Goal: Information Seeking & Learning: Learn about a topic

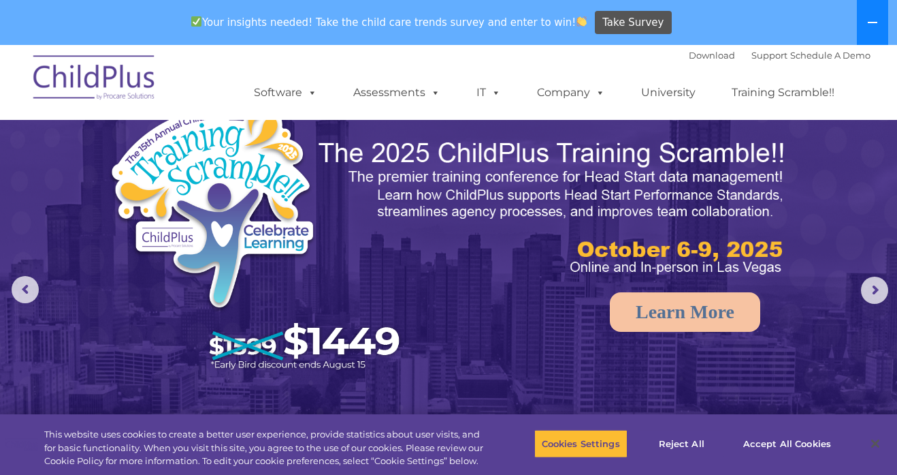
click at [866, 25] on button at bounding box center [872, 22] width 31 height 45
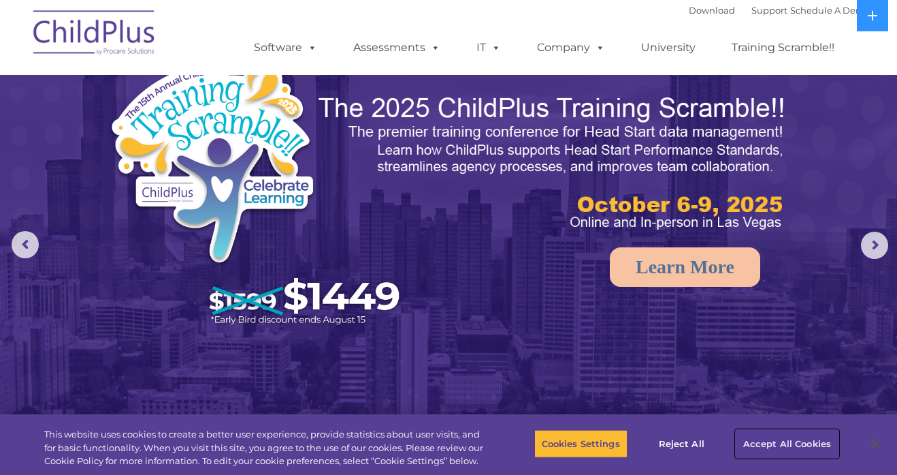
click at [775, 439] on button "Accept All Cookies" at bounding box center [787, 443] width 103 height 29
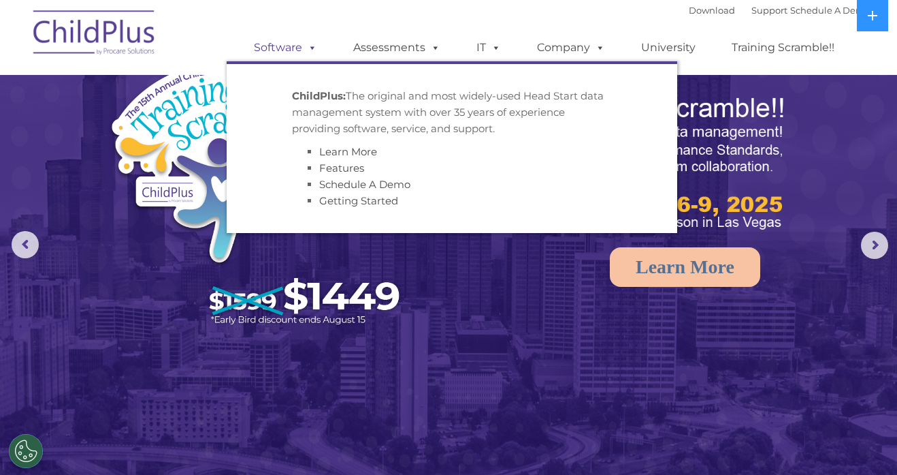
click at [291, 47] on link "Software" at bounding box center [285, 47] width 91 height 27
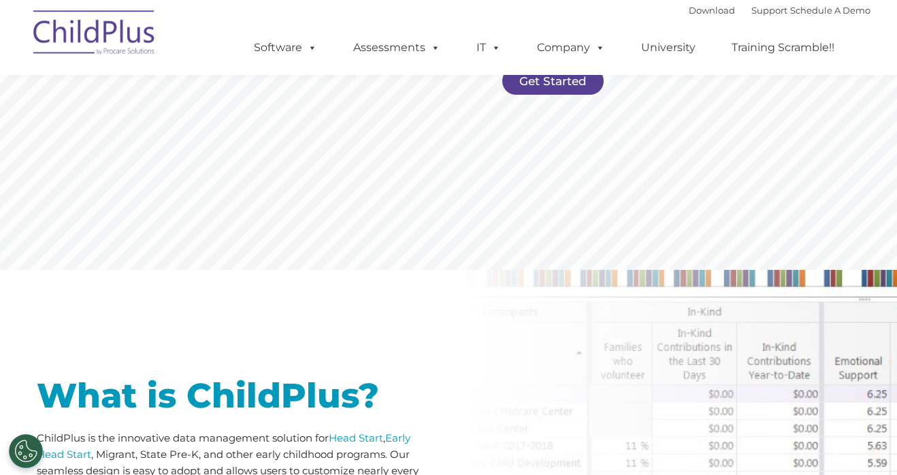
scroll to position [392, 0]
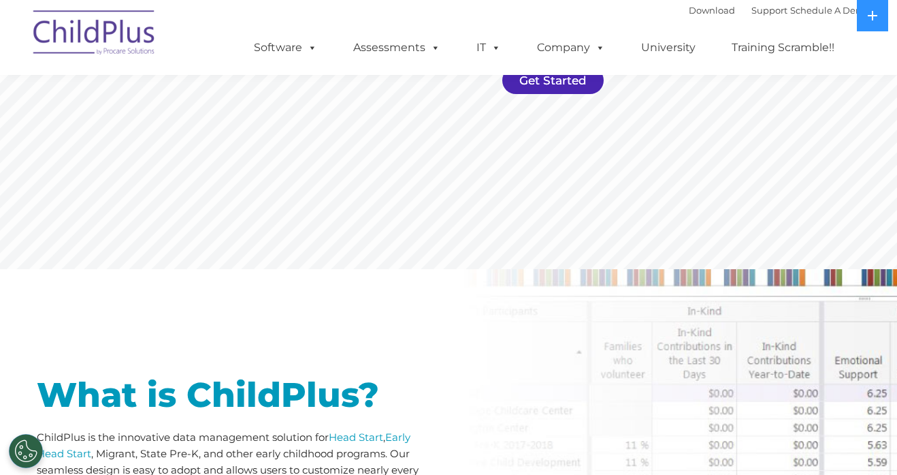
click at [540, 81] on link "Get Started" at bounding box center [552, 80] width 101 height 27
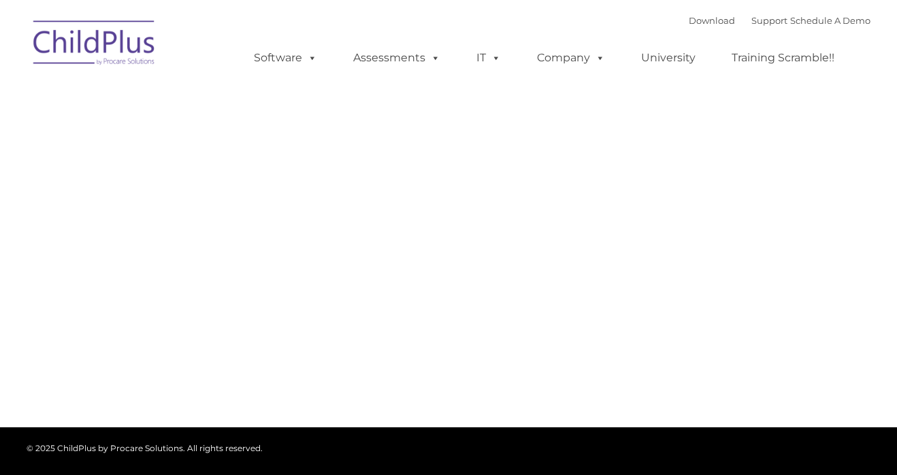
type input ""
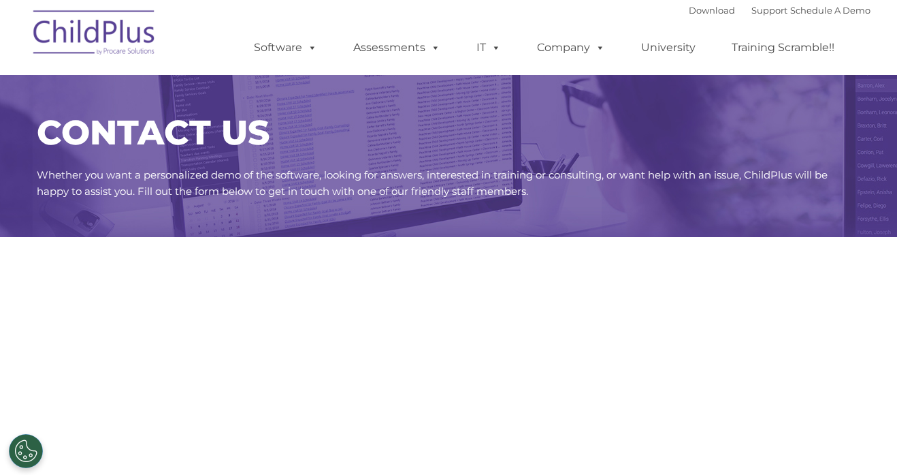
select select "MEDIUM"
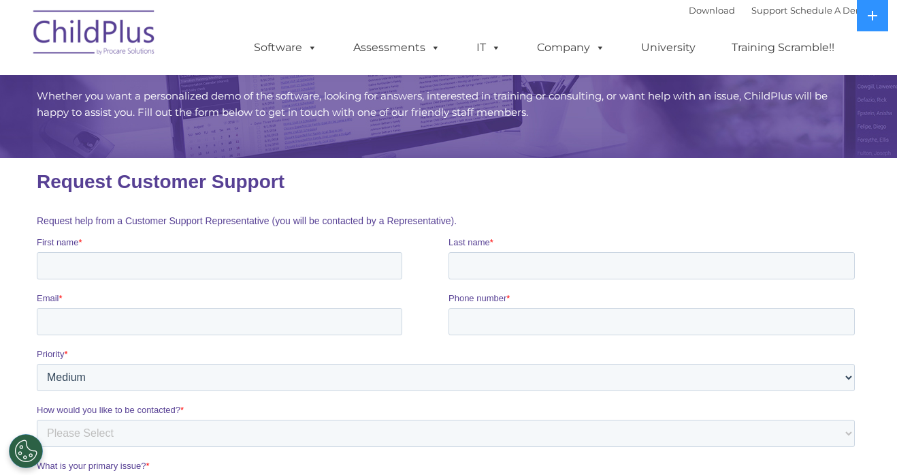
scroll to position [715, 0]
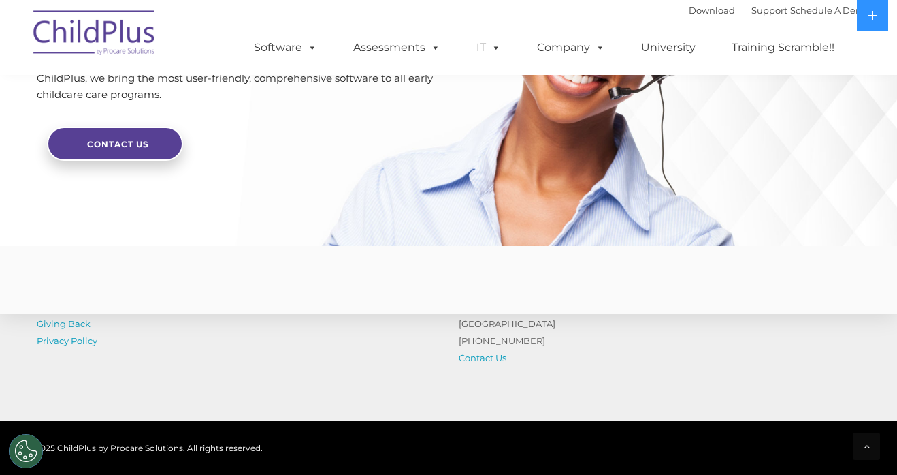
scroll to position [3380, 0]
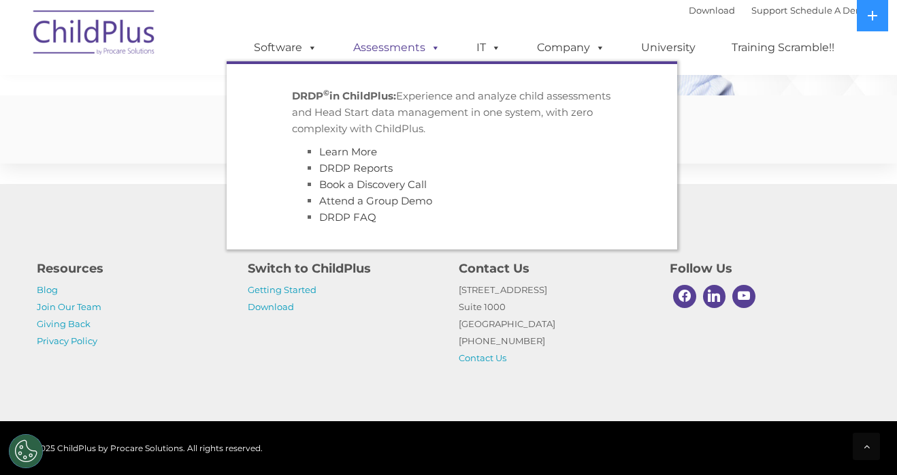
click at [388, 45] on link "Assessments" at bounding box center [397, 47] width 114 height 27
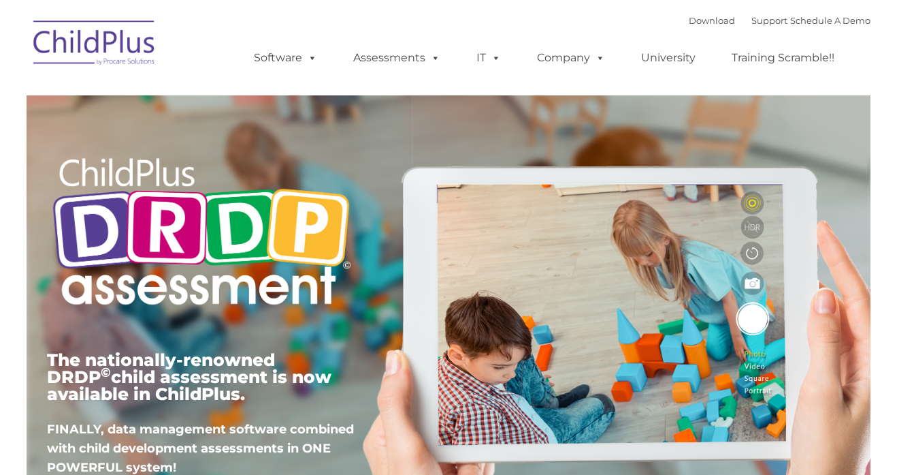
type input ""
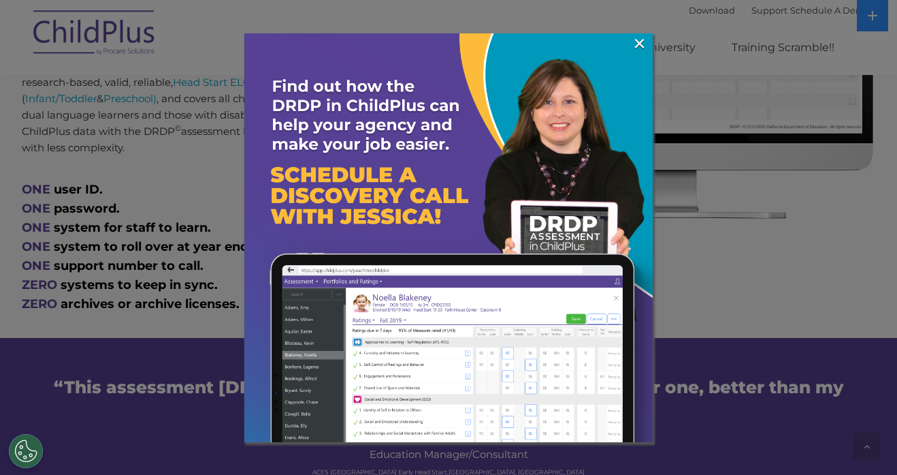
scroll to position [759, 0]
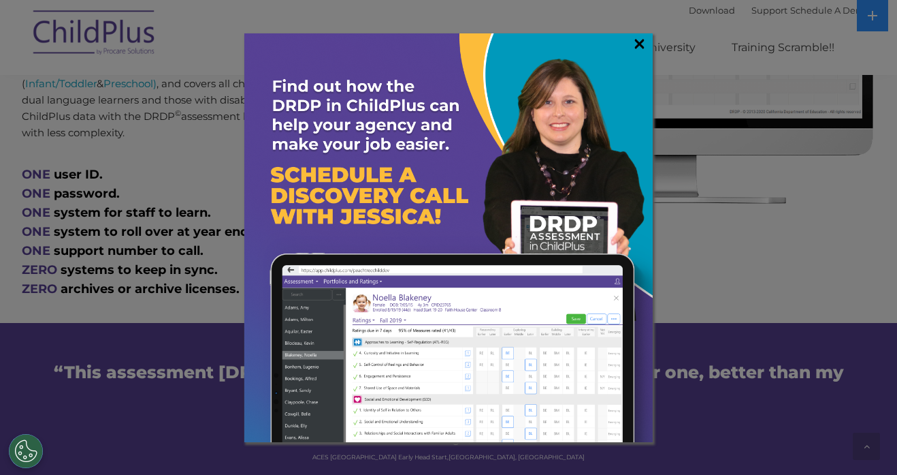
click at [642, 48] on link "×" at bounding box center [640, 44] width 16 height 14
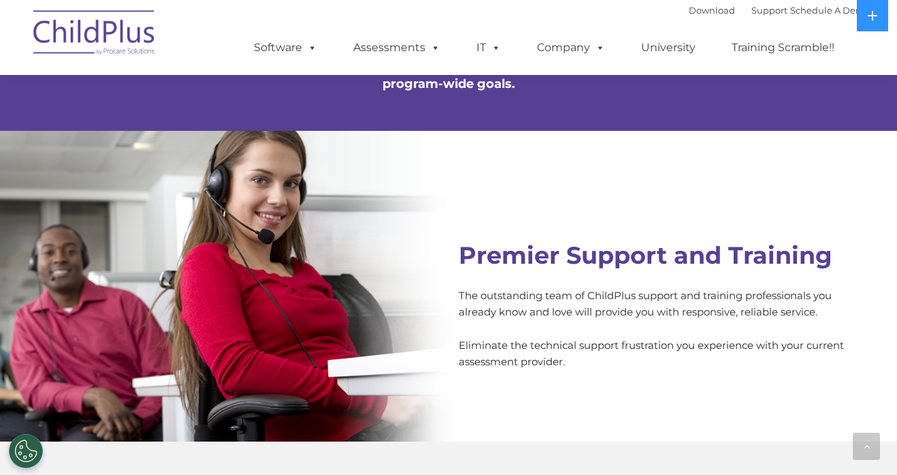
scroll to position [4785, 0]
